Goal: Information Seeking & Learning: Learn about a topic

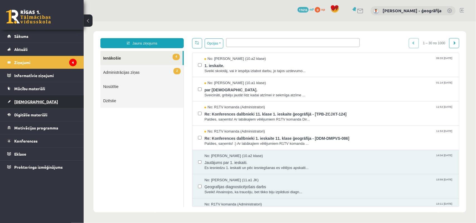
click at [22, 102] on span "[DEMOGRAPHIC_DATA]" at bounding box center [36, 101] width 44 height 5
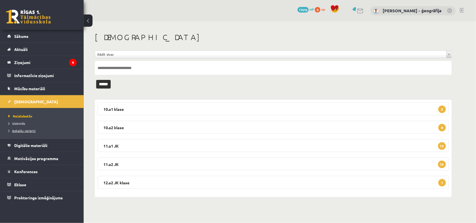
click at [19, 130] on span "Ieskaišu varianti" at bounding box center [21, 131] width 27 height 4
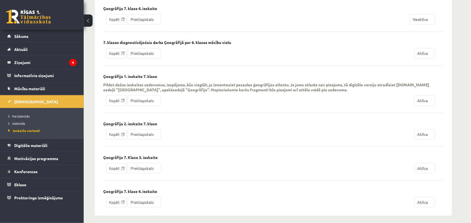
scroll to position [738, 0]
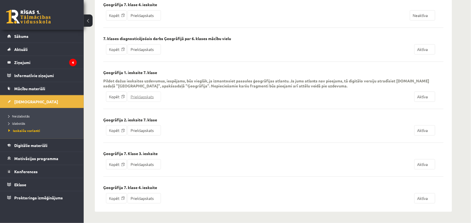
click at [137, 95] on link "Priekšapskats" at bounding box center [143, 97] width 33 height 10
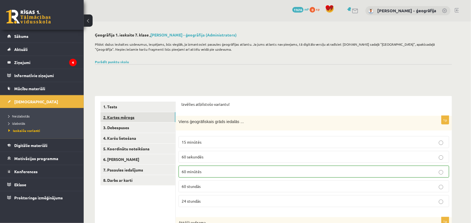
click at [139, 118] on link "2. Kartes mērogs" at bounding box center [137, 117] width 75 height 10
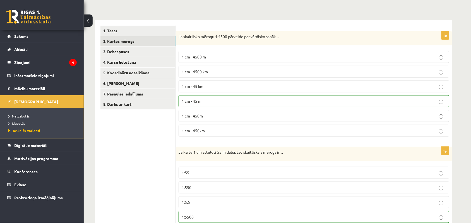
scroll to position [90, 0]
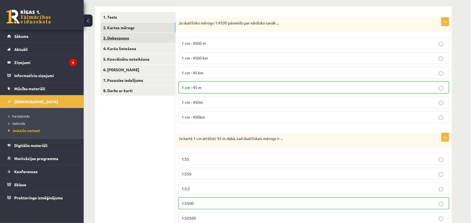
click at [125, 41] on link "3. Debespuses" at bounding box center [137, 38] width 75 height 10
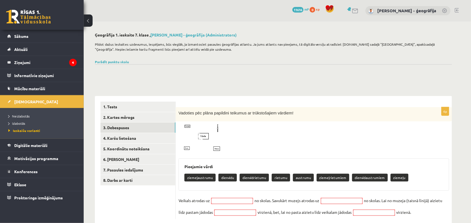
scroll to position [13, 0]
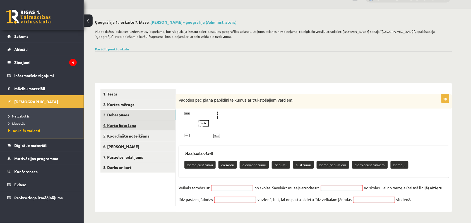
click at [118, 127] on link "4. Karšu lietošana" at bounding box center [137, 125] width 75 height 10
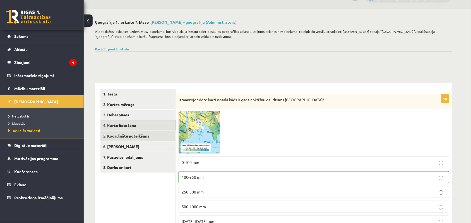
click at [122, 137] on link "5. Koordinātu noteikšana" at bounding box center [137, 136] width 75 height 10
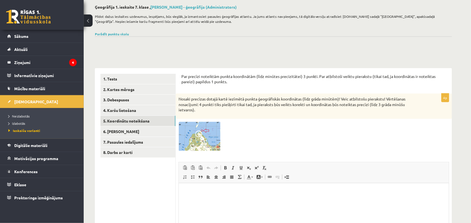
scroll to position [71, 0]
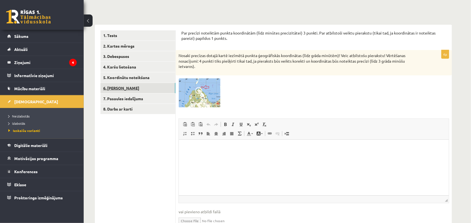
click at [117, 89] on link "6. Laika joslas" at bounding box center [137, 88] width 75 height 10
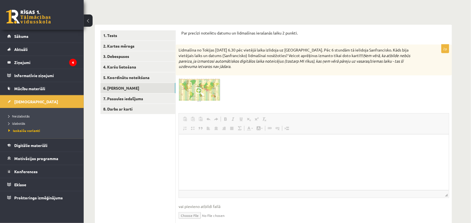
scroll to position [0, 0]
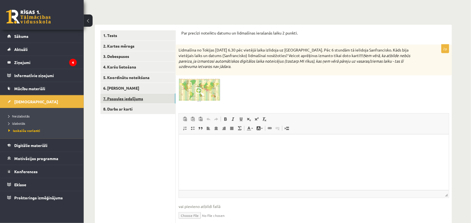
click at [114, 96] on link "7. Pasaules iedalījums" at bounding box center [137, 99] width 75 height 10
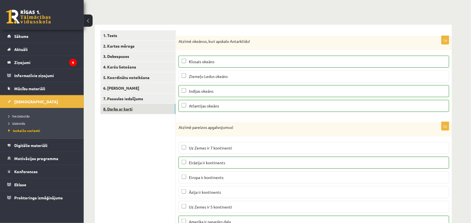
click at [122, 109] on link "8. Darbs ar karti" at bounding box center [137, 109] width 75 height 10
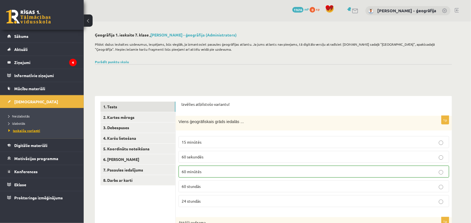
click at [20, 129] on span "Ieskaišu varianti" at bounding box center [24, 131] width 32 height 4
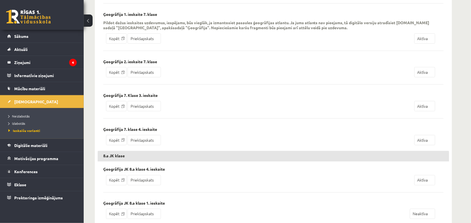
scroll to position [802, 0]
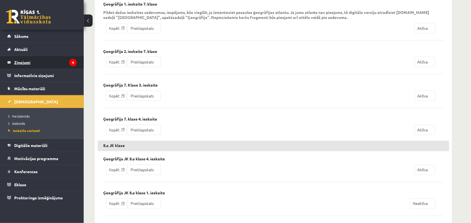
click at [19, 64] on legend "Ziņojumi 4" at bounding box center [45, 62] width 62 height 13
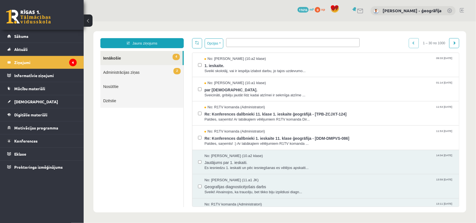
click at [108, 85] on link "Nosūtītie" at bounding box center [141, 86] width 83 height 14
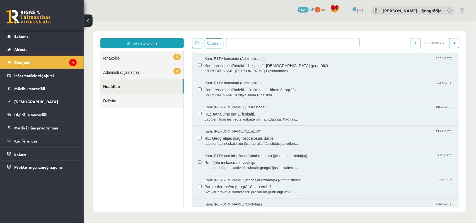
scroll to position [0, 0]
click at [212, 162] on span "Rediģēto ieskaišu aktivizācija" at bounding box center [328, 161] width 249 height 7
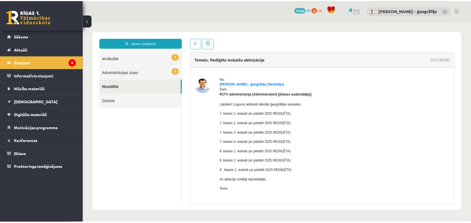
scroll to position [0, 0]
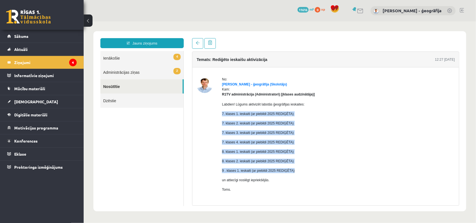
drag, startPoint x: 222, startPoint y: 116, endPoint x: 295, endPoint y: 170, distance: 91.1
click at [295, 170] on div "Labdien! Lūgums aktivizēt labotās ģeogrāfijas ieskaites: 7. klases 1. ieskaiti …" at bounding box center [268, 149] width 93 height 105
copy div "7. klases 1. ieskaiti (ar piebildi 2025 REDIĢĒTA) 7. klases 2. ieskaiti (ar pie…"
click at [309, 121] on p "7. klases 2. ieskaiti (ar piebildi 2025 REDIĢĒTA)" at bounding box center [268, 123] width 93 height 5
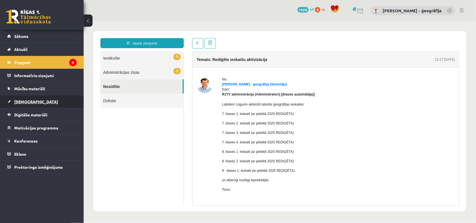
click at [20, 103] on span "[DEMOGRAPHIC_DATA]" at bounding box center [36, 101] width 44 height 5
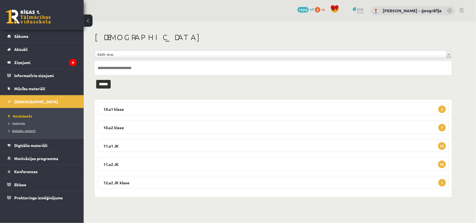
click at [21, 131] on span "Ieskaišu varianti" at bounding box center [21, 131] width 27 height 4
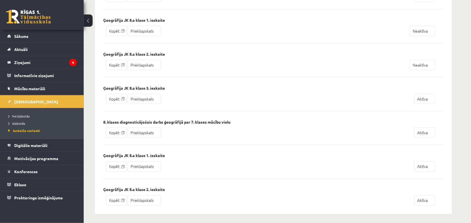
scroll to position [165, 0]
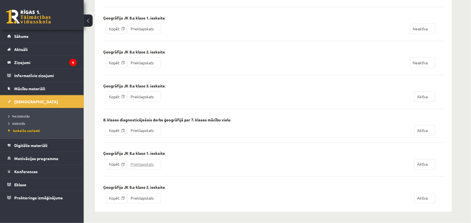
click at [141, 163] on link "Priekšapskats" at bounding box center [143, 164] width 33 height 10
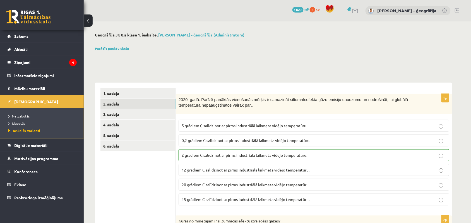
click at [123, 103] on link "2. sadaļa" at bounding box center [137, 104] width 75 height 10
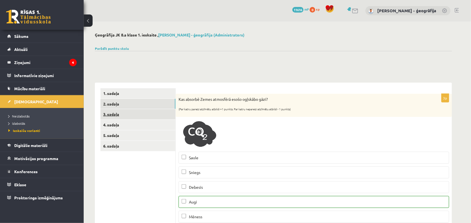
click at [108, 115] on link "3. sadaļa" at bounding box center [137, 114] width 75 height 10
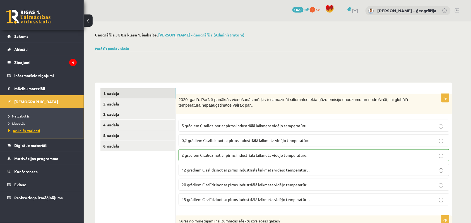
click at [22, 129] on span "Ieskaišu varianti" at bounding box center [24, 131] width 32 height 4
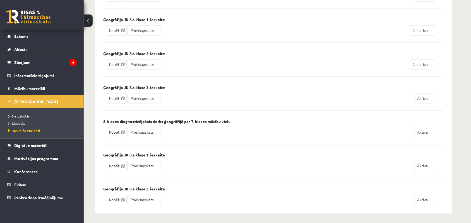
scroll to position [166, 0]
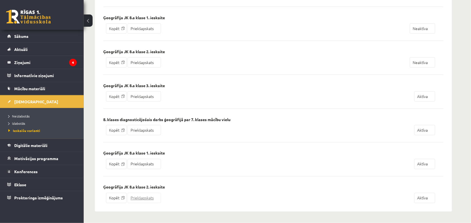
click at [142, 198] on link "Priekšapskats" at bounding box center [143, 198] width 33 height 10
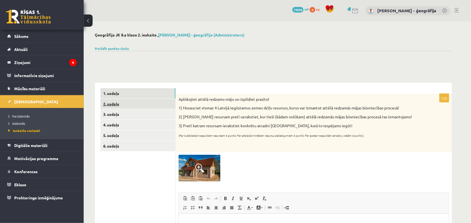
click at [113, 102] on link "2. sadaļa" at bounding box center [137, 104] width 75 height 10
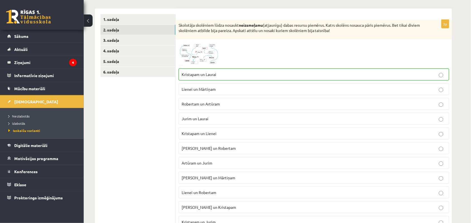
scroll to position [50, 0]
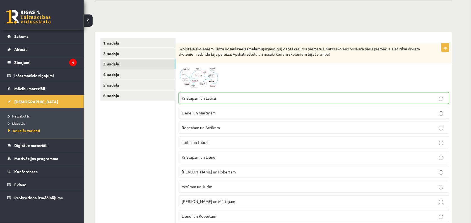
click at [115, 64] on link "3. sadaļa" at bounding box center [137, 64] width 75 height 10
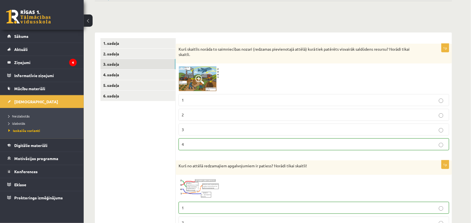
scroll to position [38, 0]
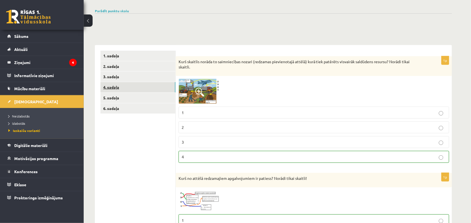
click at [118, 88] on link "4. sadaļa" at bounding box center [137, 87] width 75 height 10
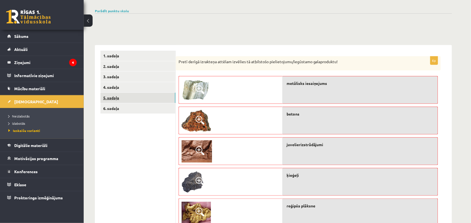
click at [125, 98] on link "5. sadaļa" at bounding box center [137, 98] width 75 height 10
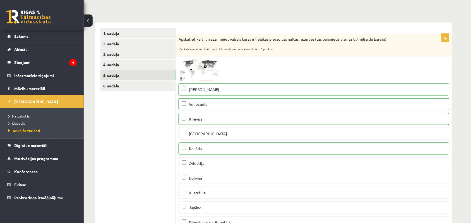
scroll to position [57, 0]
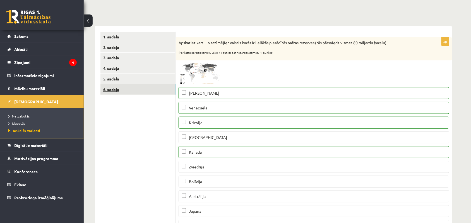
click at [124, 91] on link "6. sadaļa" at bounding box center [137, 89] width 75 height 10
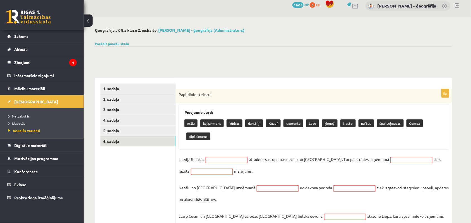
scroll to position [0, 0]
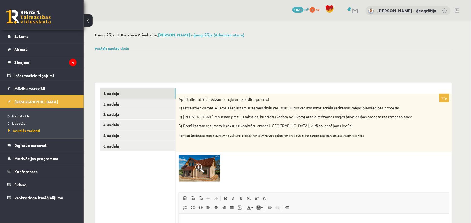
click at [19, 123] on span "Izlabotās" at bounding box center [16, 123] width 17 height 4
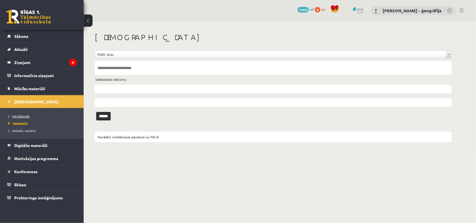
click at [19, 116] on span "Neizlabotās" at bounding box center [18, 116] width 21 height 4
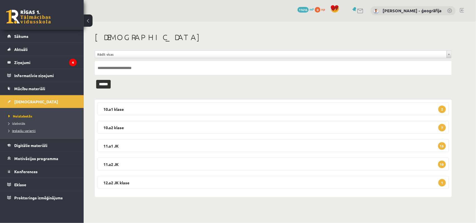
click at [33, 131] on span "Ieskaišu varianti" at bounding box center [21, 131] width 27 height 4
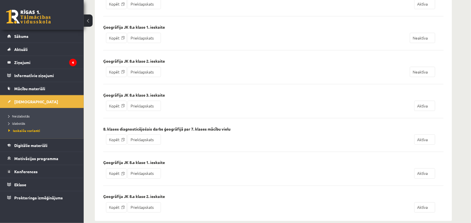
scroll to position [166, 0]
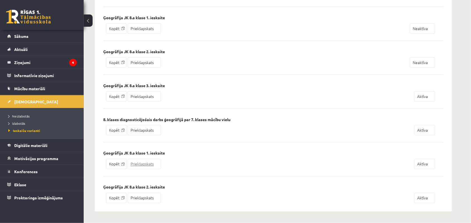
click at [141, 165] on link "Priekšapskats" at bounding box center [143, 164] width 33 height 10
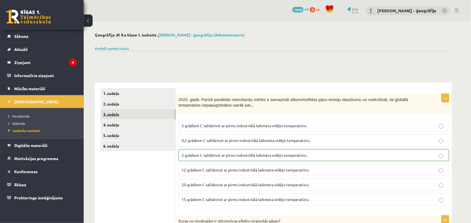
click at [108, 112] on link "3. sadaļa" at bounding box center [137, 114] width 75 height 10
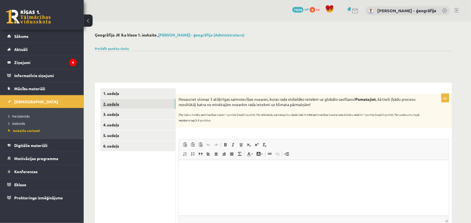
click at [111, 107] on link "2. sadaļa" at bounding box center [137, 104] width 75 height 10
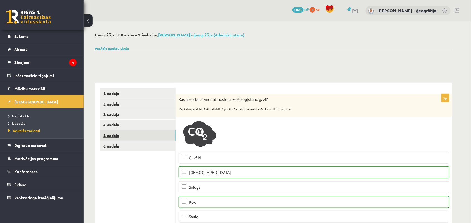
click at [122, 137] on link "5. sadaļa" at bounding box center [137, 135] width 75 height 10
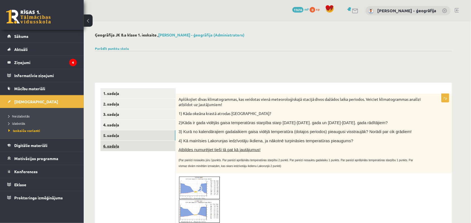
click at [117, 148] on link "6. sadaļa" at bounding box center [137, 146] width 75 height 10
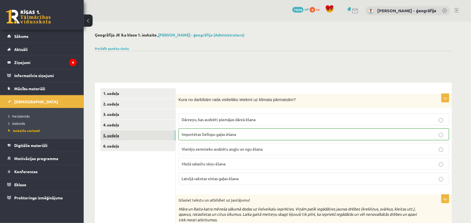
click at [113, 136] on link "5. sadaļa" at bounding box center [137, 135] width 75 height 10
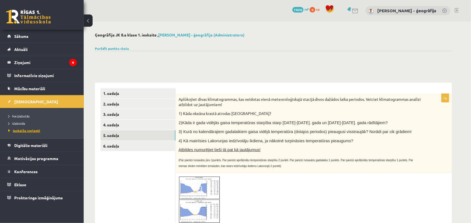
click at [23, 130] on span "Ieskaišu varianti" at bounding box center [24, 131] width 32 height 4
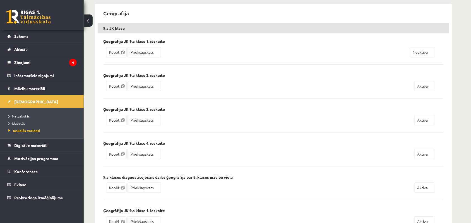
scroll to position [110, 0]
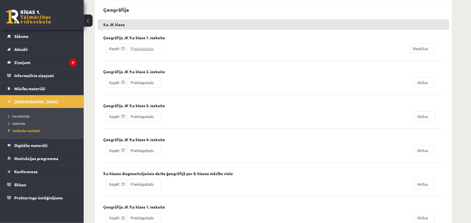
click at [139, 50] on link "Priekšapskats" at bounding box center [143, 48] width 33 height 10
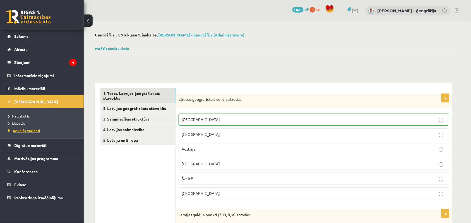
click at [25, 131] on span "Ieskaišu varianti" at bounding box center [24, 131] width 32 height 4
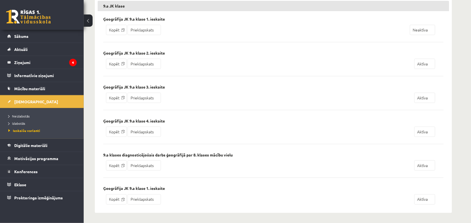
scroll to position [131, 0]
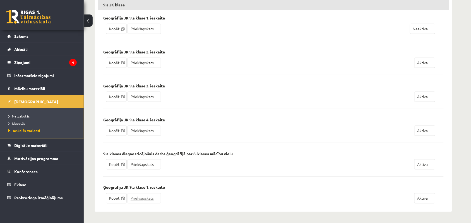
click at [146, 199] on link "Priekšapskats" at bounding box center [143, 198] width 33 height 10
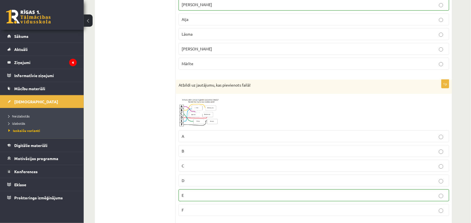
scroll to position [590, 0]
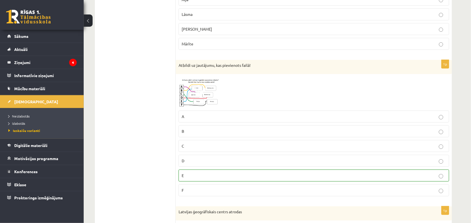
click at [191, 98] on img at bounding box center [199, 92] width 42 height 31
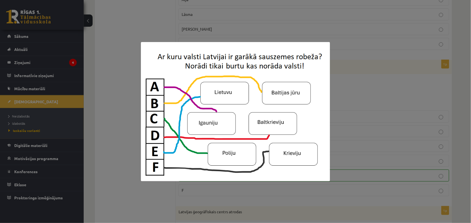
click at [191, 98] on img at bounding box center [235, 111] width 189 height 139
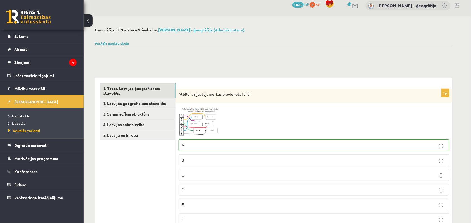
scroll to position [0, 0]
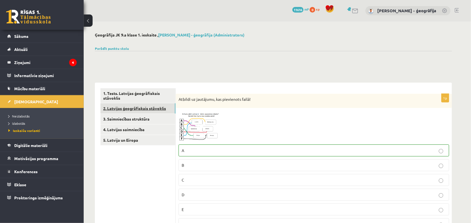
click at [121, 105] on link "2. Latvijas ģeogrāfiskais stāvoklis" at bounding box center [137, 108] width 75 height 10
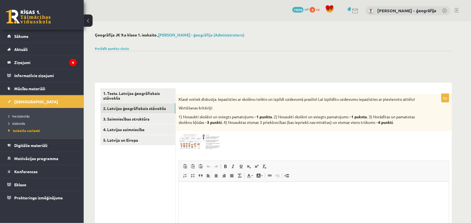
click at [192, 145] on img at bounding box center [199, 142] width 42 height 16
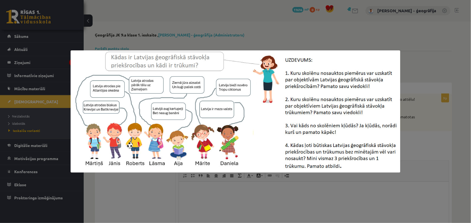
click at [192, 145] on img at bounding box center [236, 111] width 330 height 122
